Goal: Information Seeking & Learning: Learn about a topic

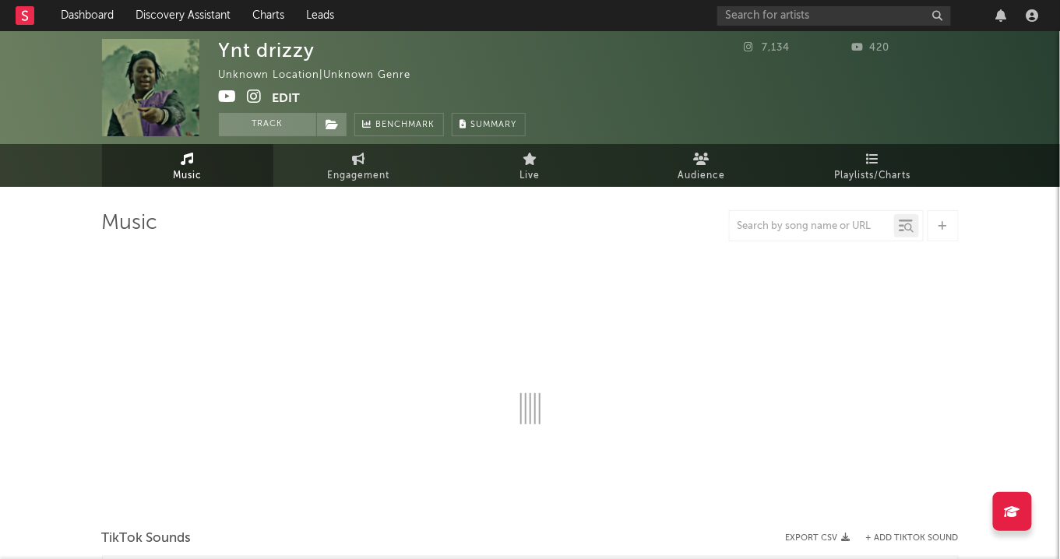
select select "1w"
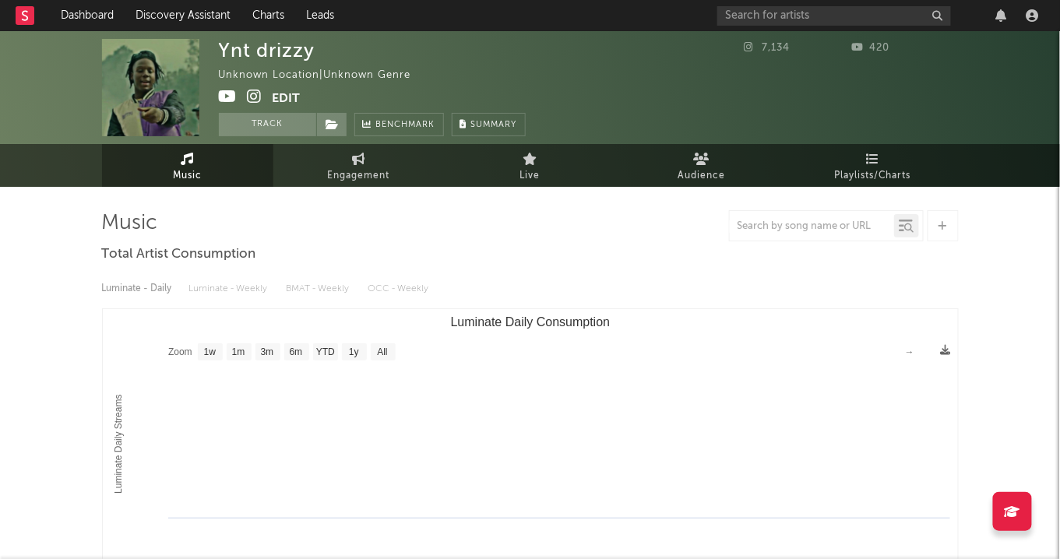
click at [256, 92] on icon at bounding box center [255, 97] width 15 height 16
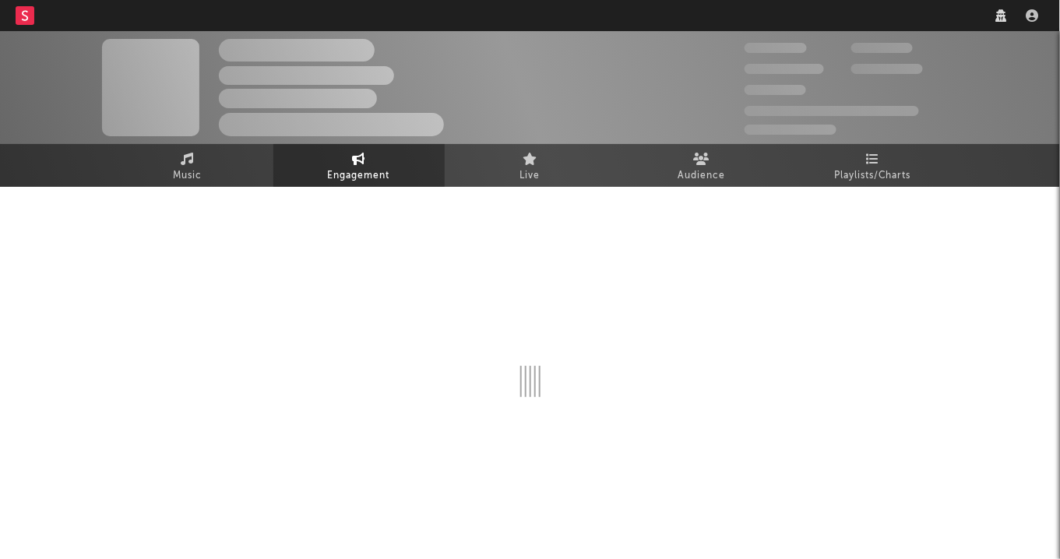
select select "1w"
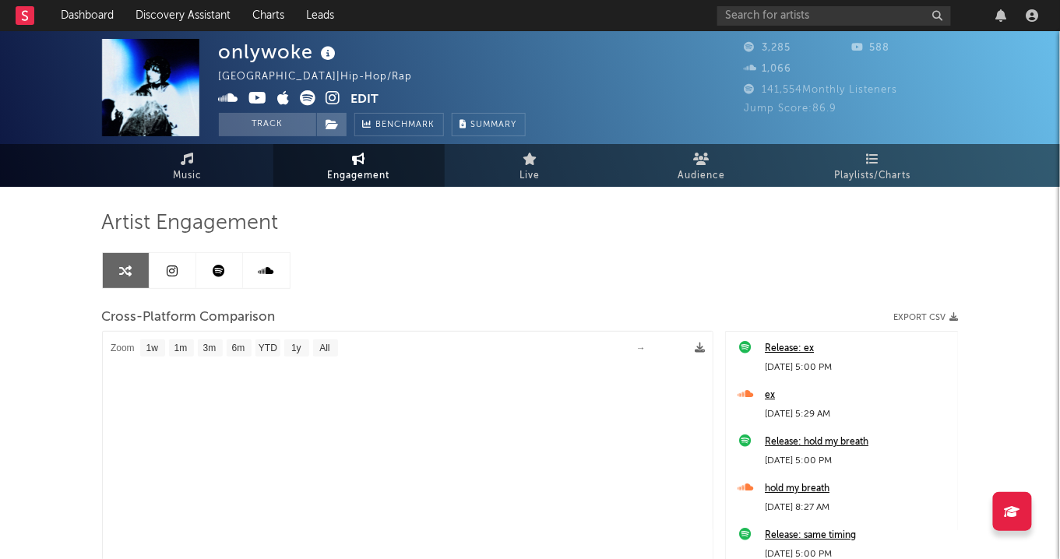
select select "1m"
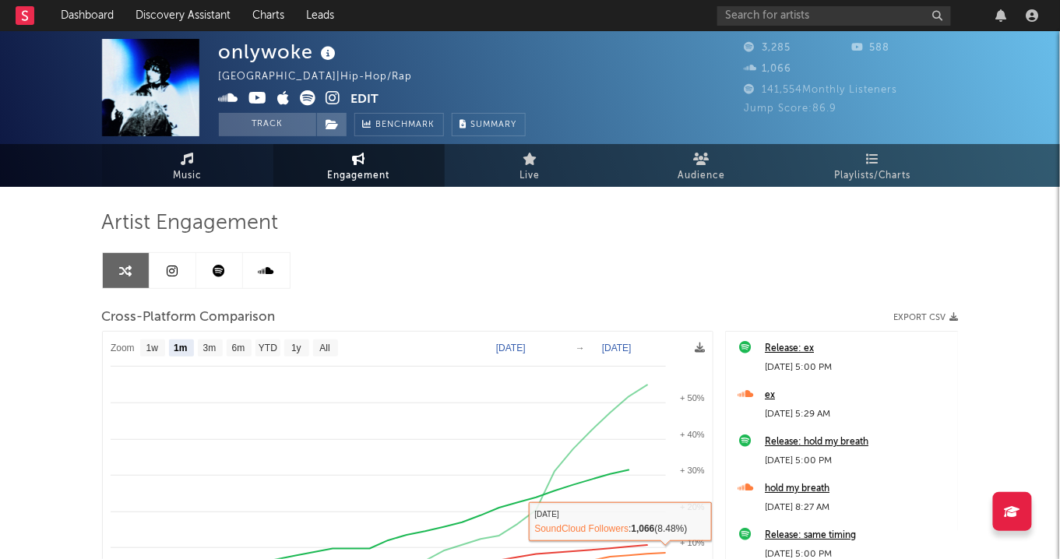
click at [219, 161] on link "Music" at bounding box center [187, 165] width 171 height 43
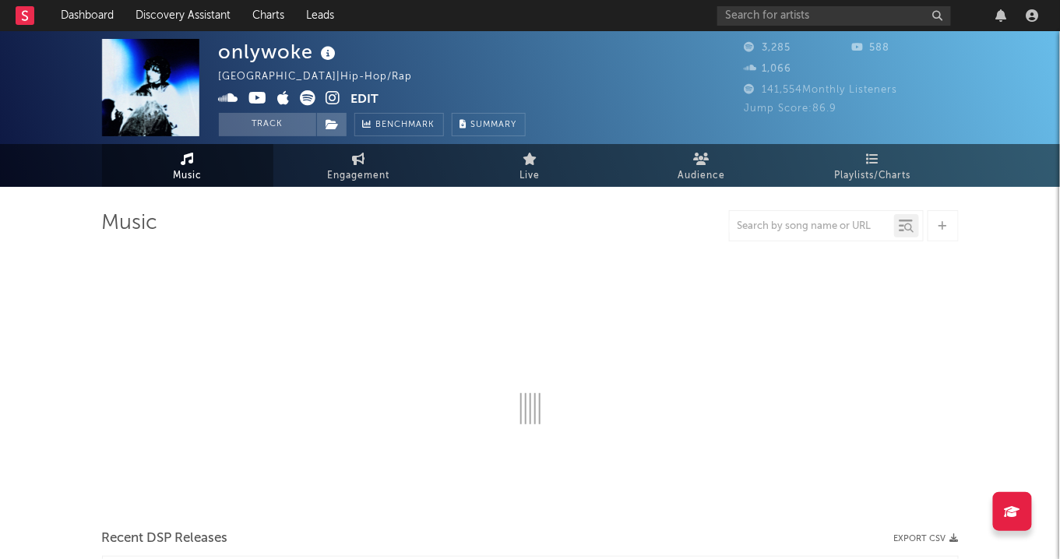
select select "1w"
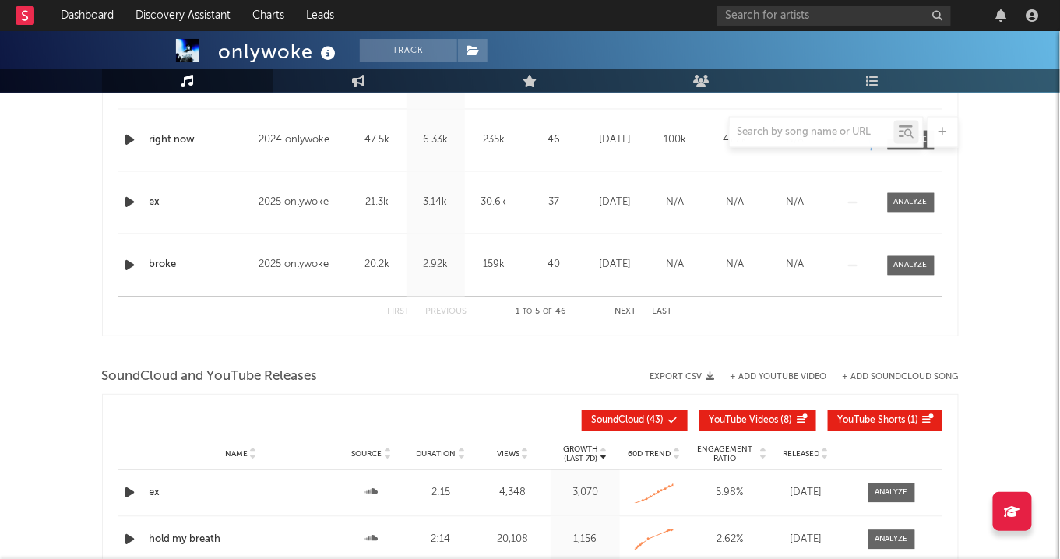
scroll to position [794, 0]
